Goal: Task Accomplishment & Management: Use online tool/utility

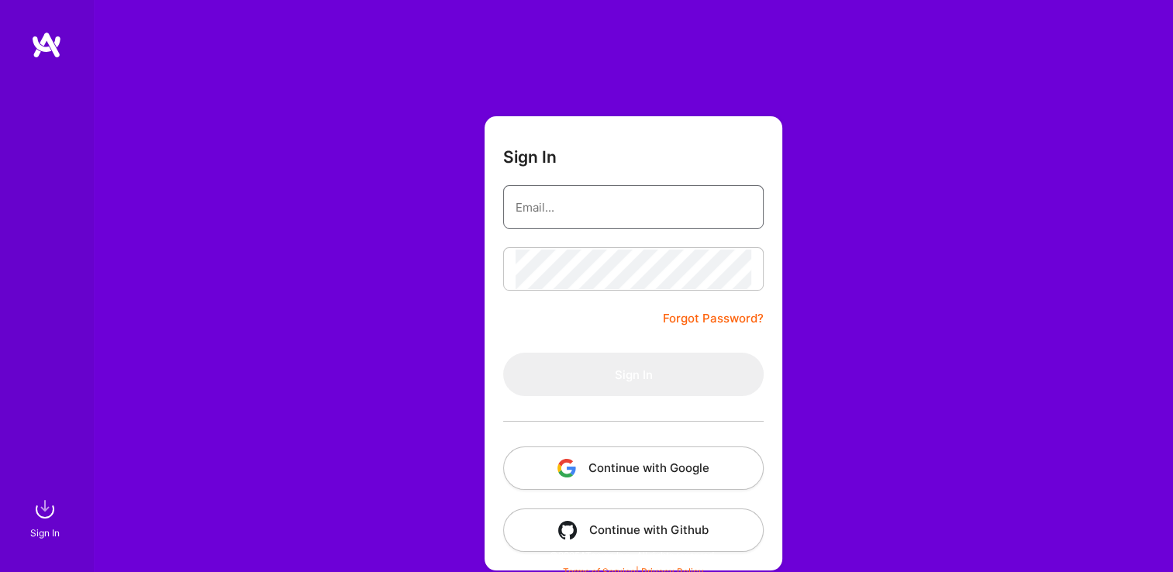
type input "[EMAIL_ADDRESS][DOMAIN_NAME]"
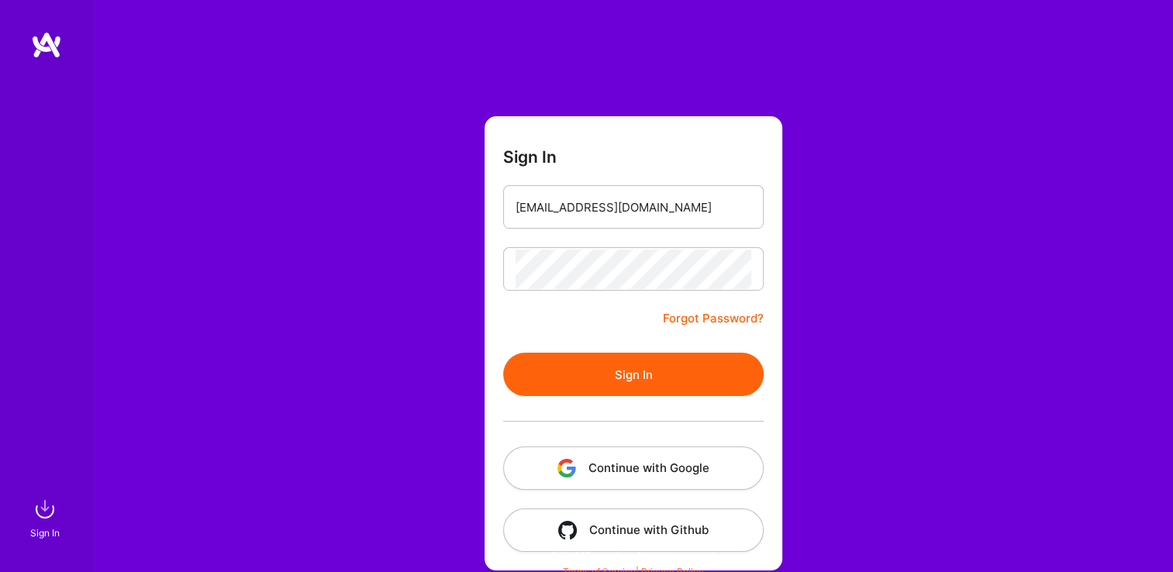
click at [527, 364] on button "Sign In" at bounding box center [633, 374] width 260 height 43
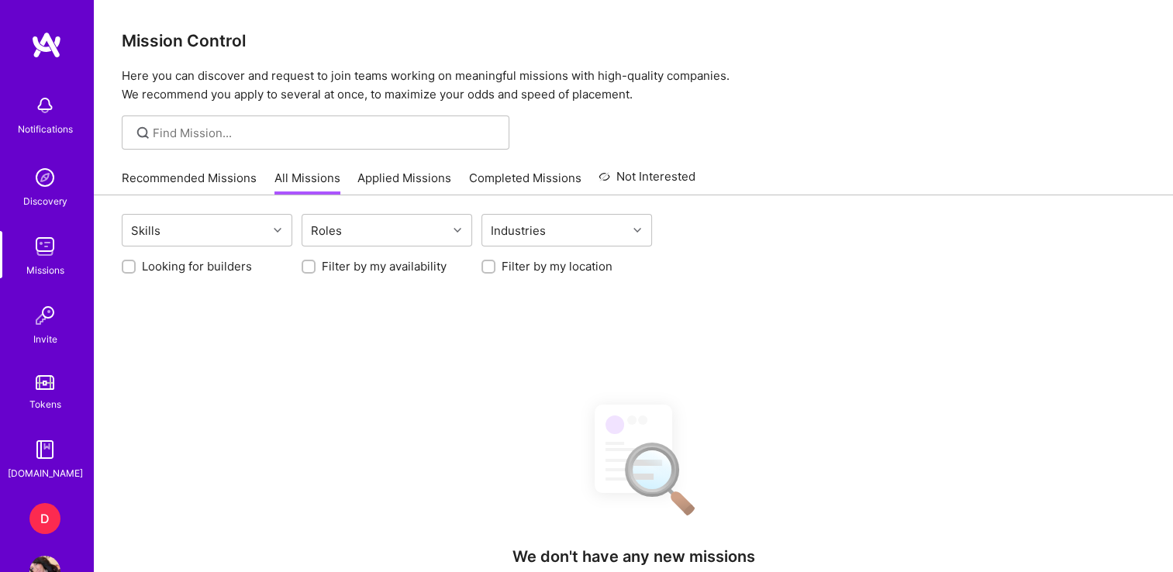
click at [44, 519] on div "D" at bounding box center [44, 518] width 31 height 31
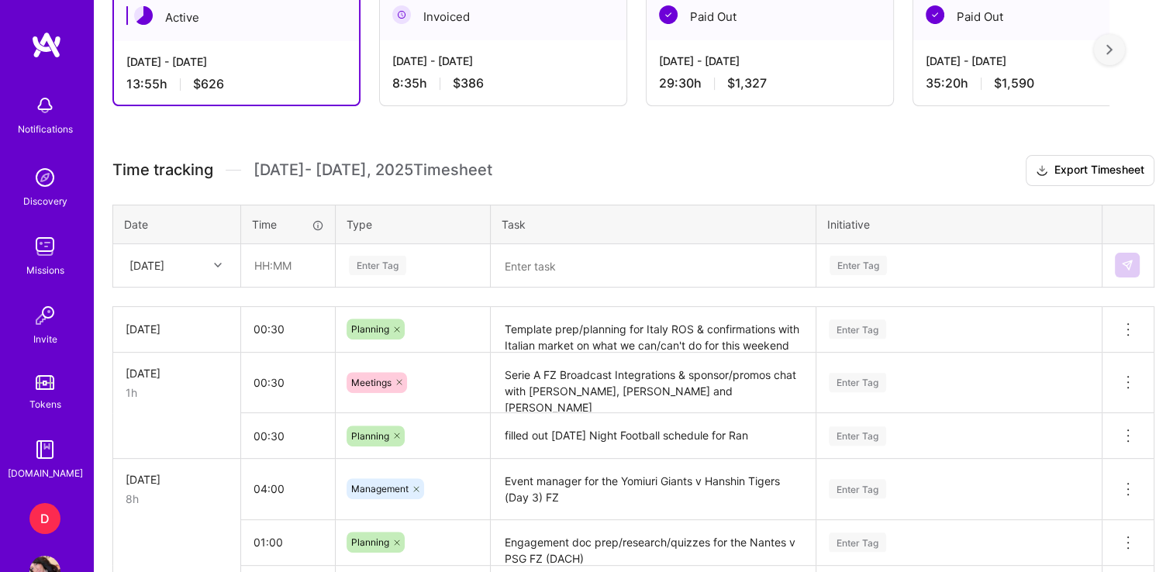
scroll to position [450, 0]
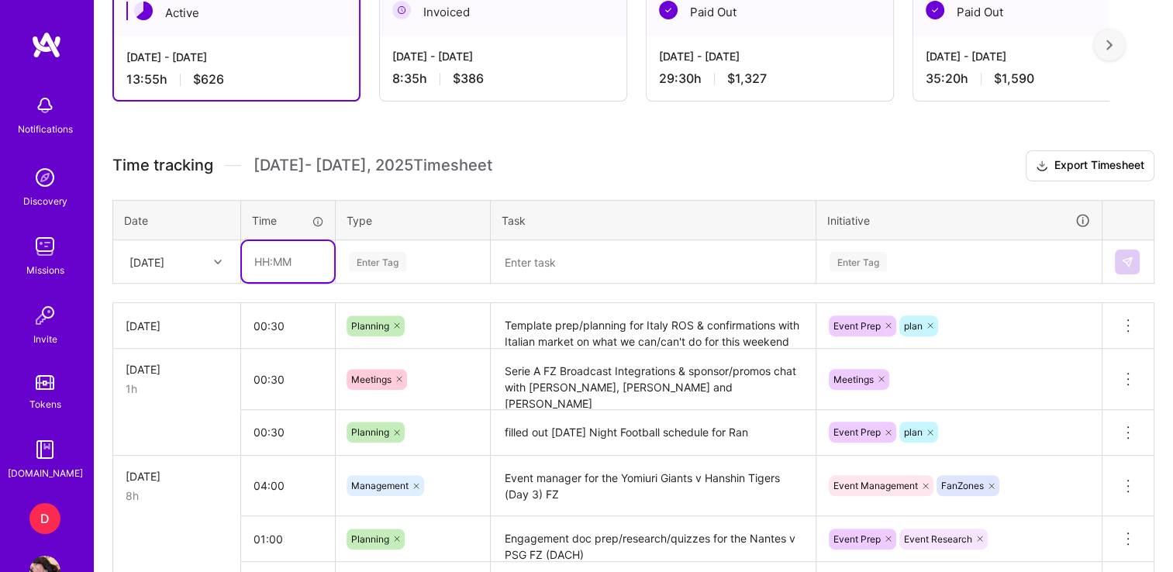
click at [285, 267] on input "text" at bounding box center [288, 261] width 92 height 41
type input "00:45"
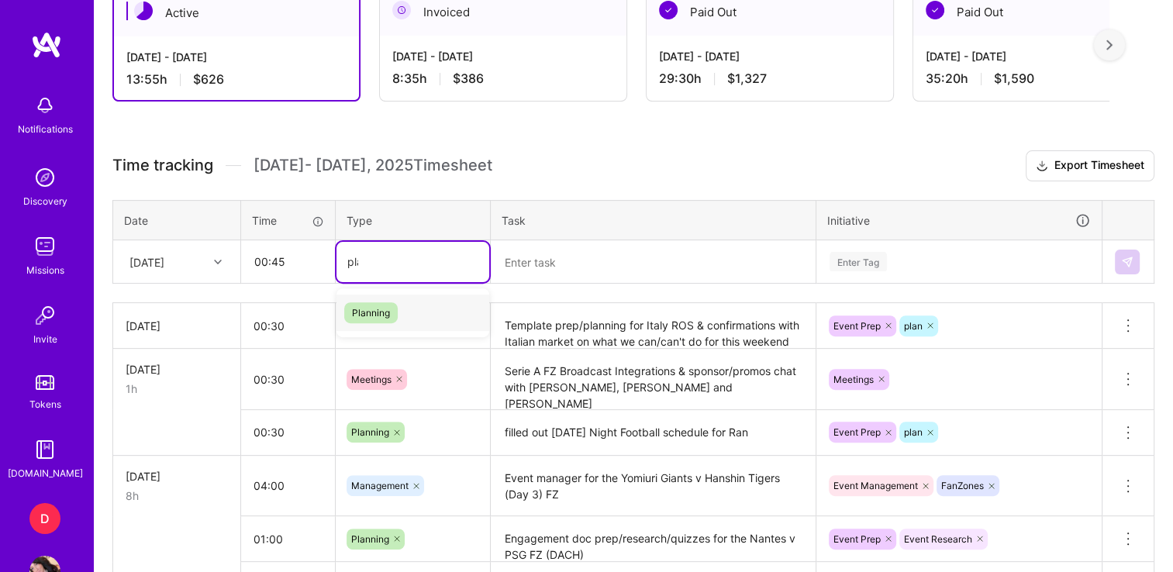
type input "plan"
click at [375, 302] on span "Planning" at bounding box center [370, 312] width 53 height 21
click at [585, 260] on textarea at bounding box center [653, 262] width 322 height 40
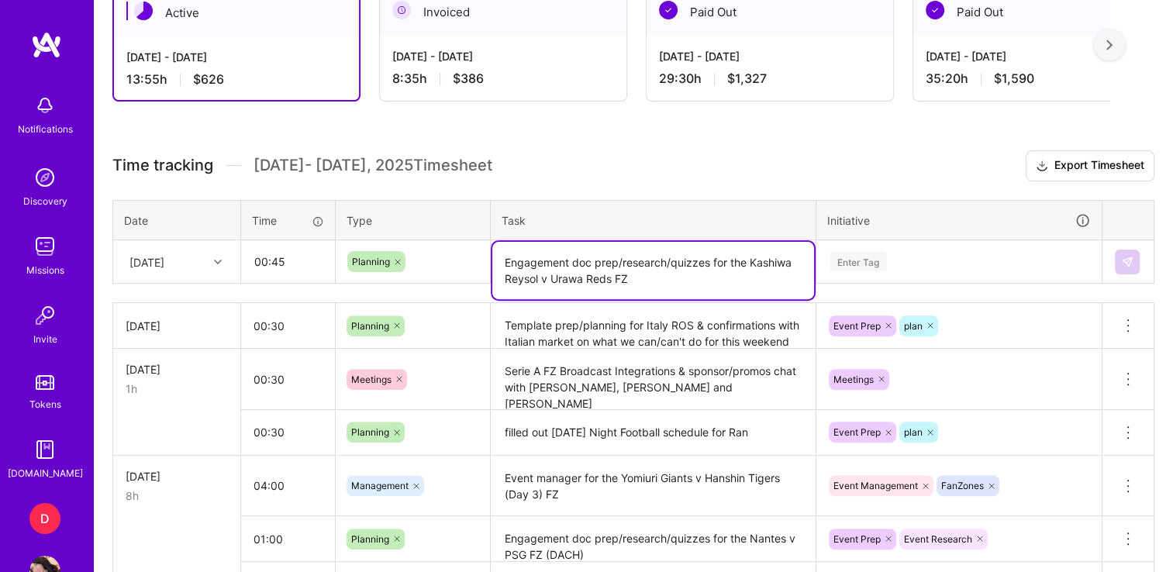
type textarea "Engagement doc prep/research/quizzes for the Kashiwa Reysol v Urawa Reds FZ"
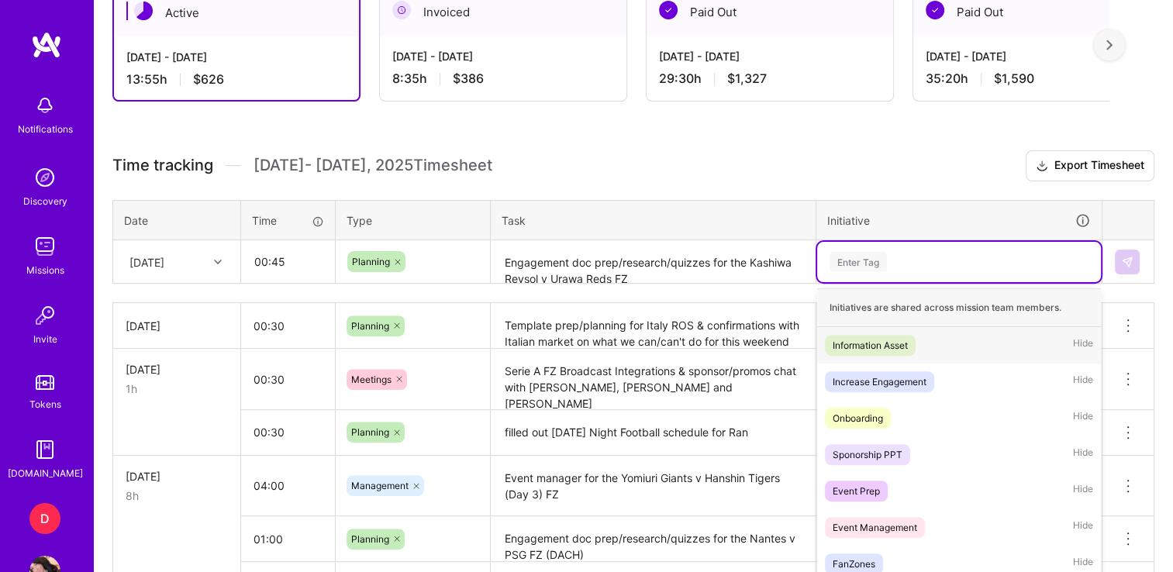
scroll to position [487, 0]
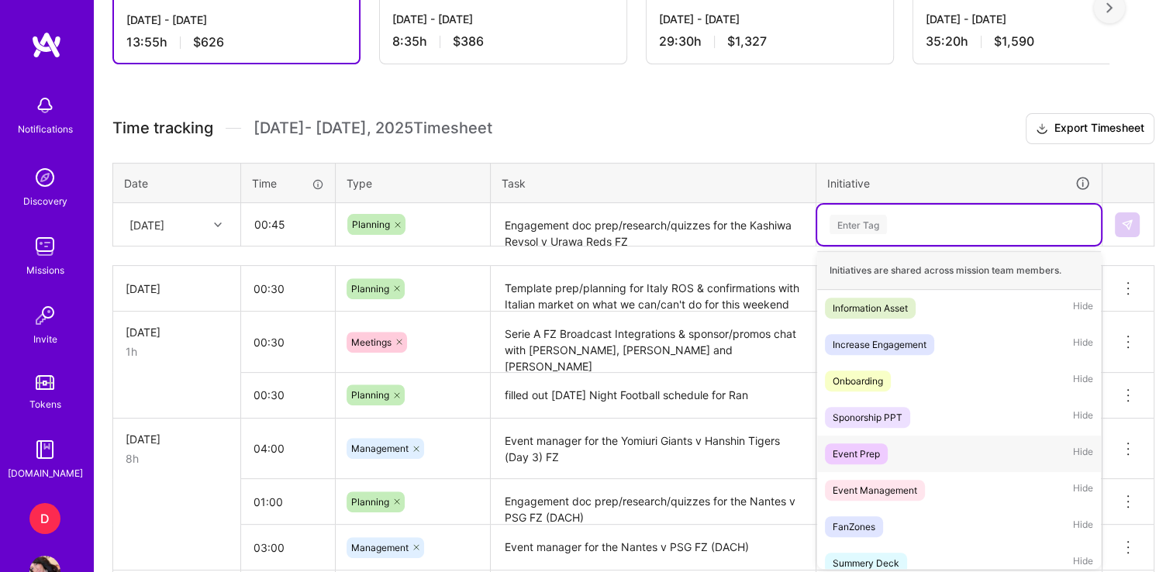
click at [868, 453] on div "Event Prep" at bounding box center [856, 454] width 47 height 16
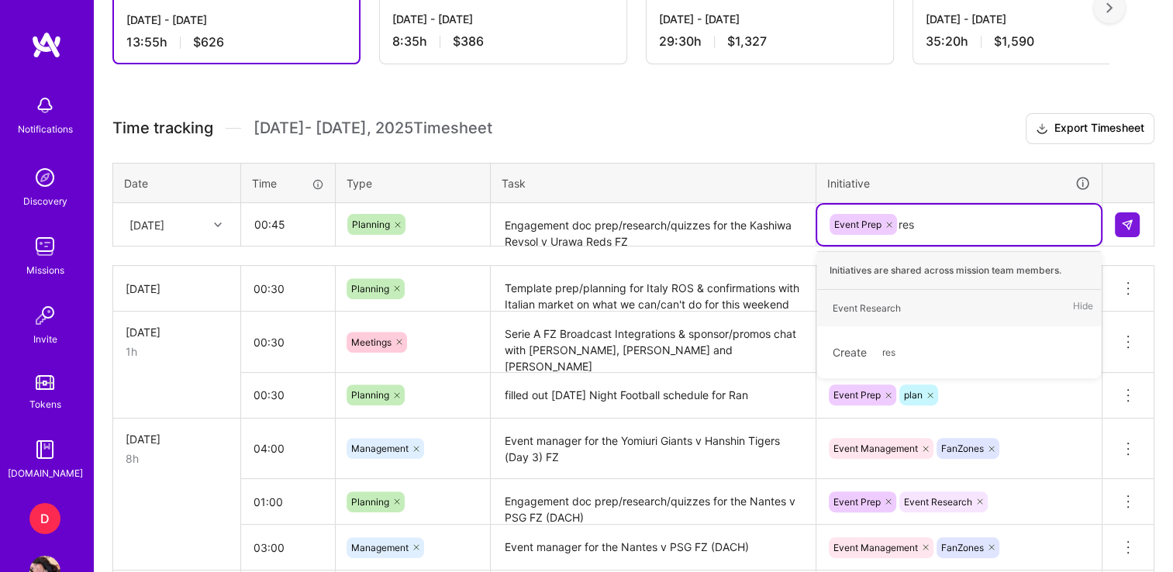
type input "rese"
click at [888, 300] on div "Event Research" at bounding box center [867, 308] width 68 height 16
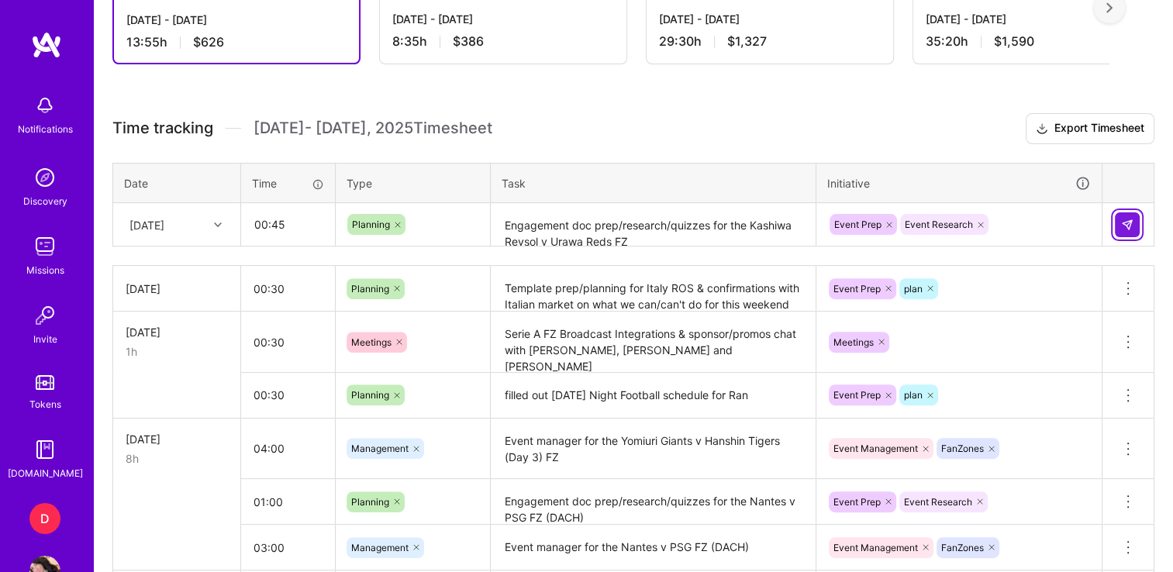
click at [1126, 213] on button at bounding box center [1127, 224] width 25 height 25
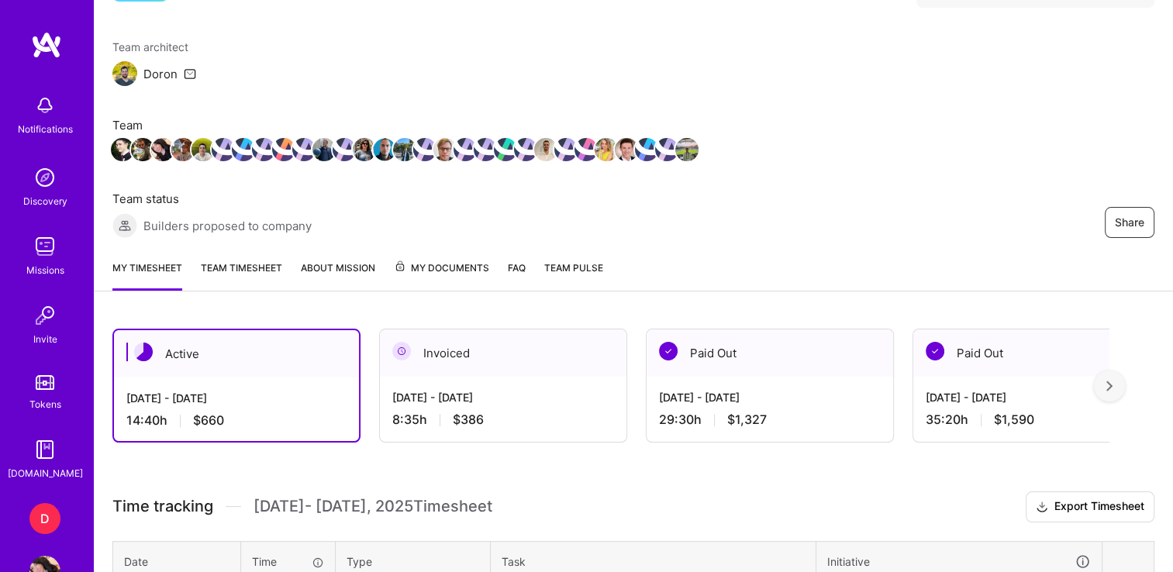
scroll to position [0, 0]
